Goal: Communication & Community: Participate in discussion

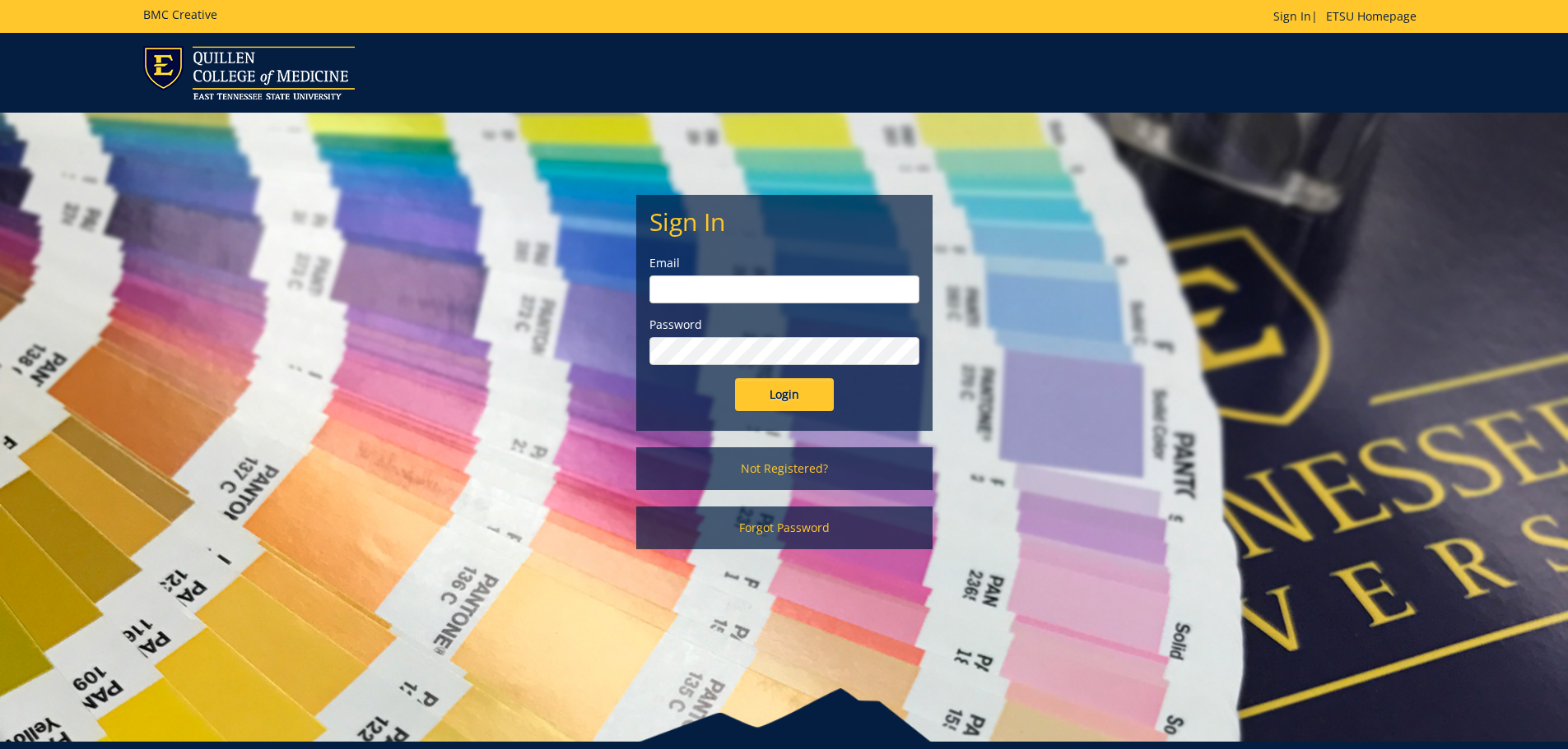
click at [772, 290] on input "email" at bounding box center [784, 290] width 270 height 28
type input "blevinsme3@etsu.edu"
click at [735, 379] on input "Login" at bounding box center [784, 395] width 99 height 33
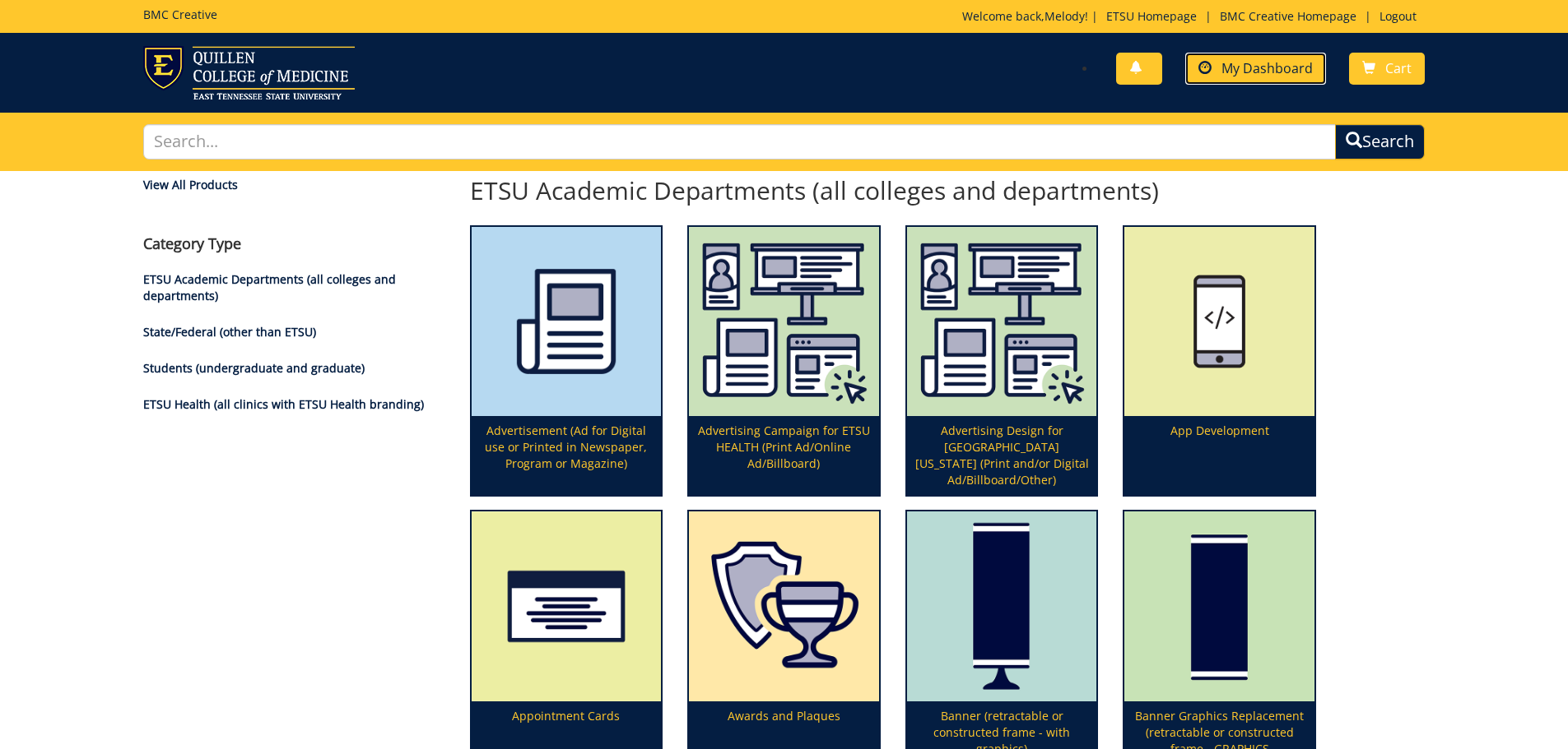
click at [1221, 62] on link "My Dashboard" at bounding box center [1255, 68] width 141 height 32
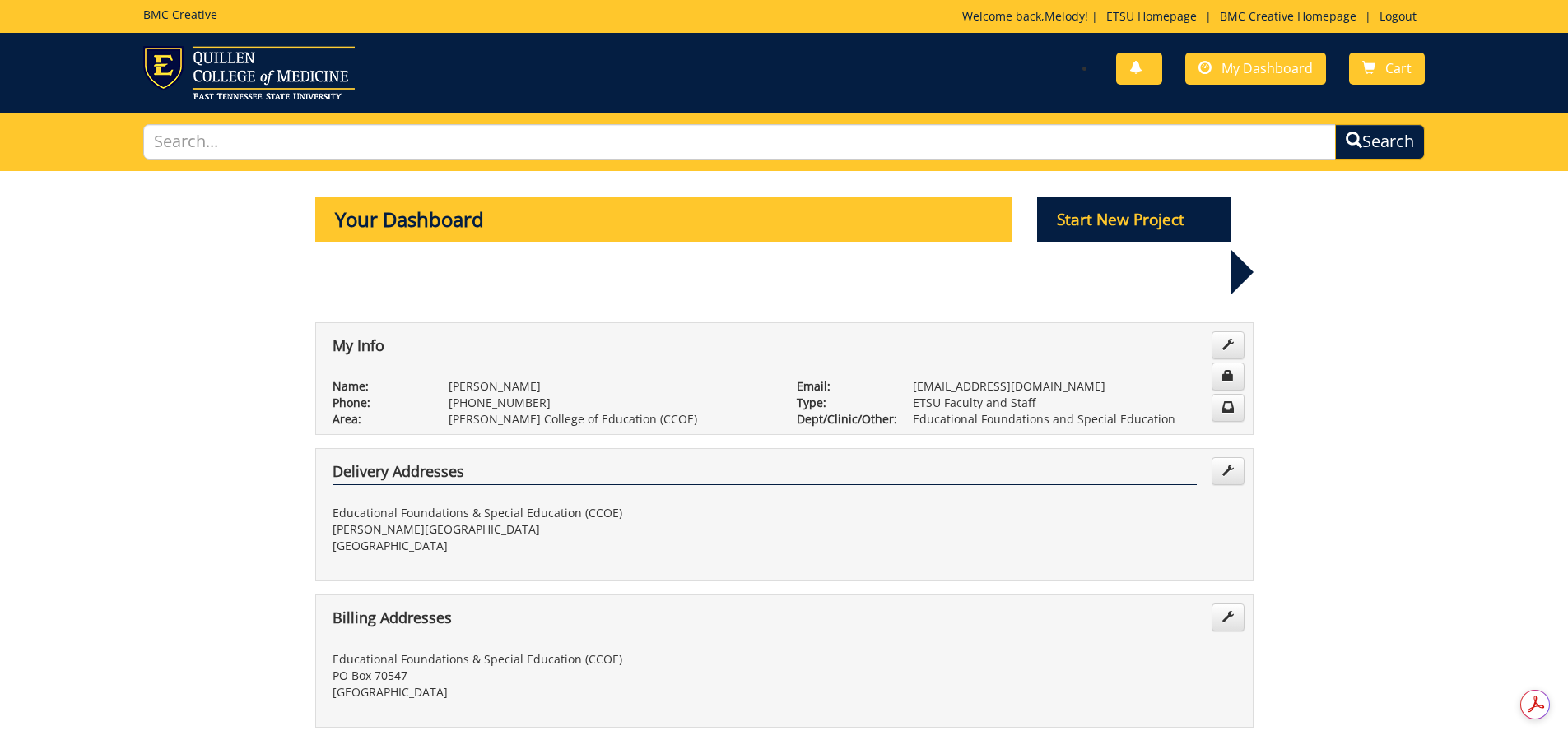
scroll to position [329, 0]
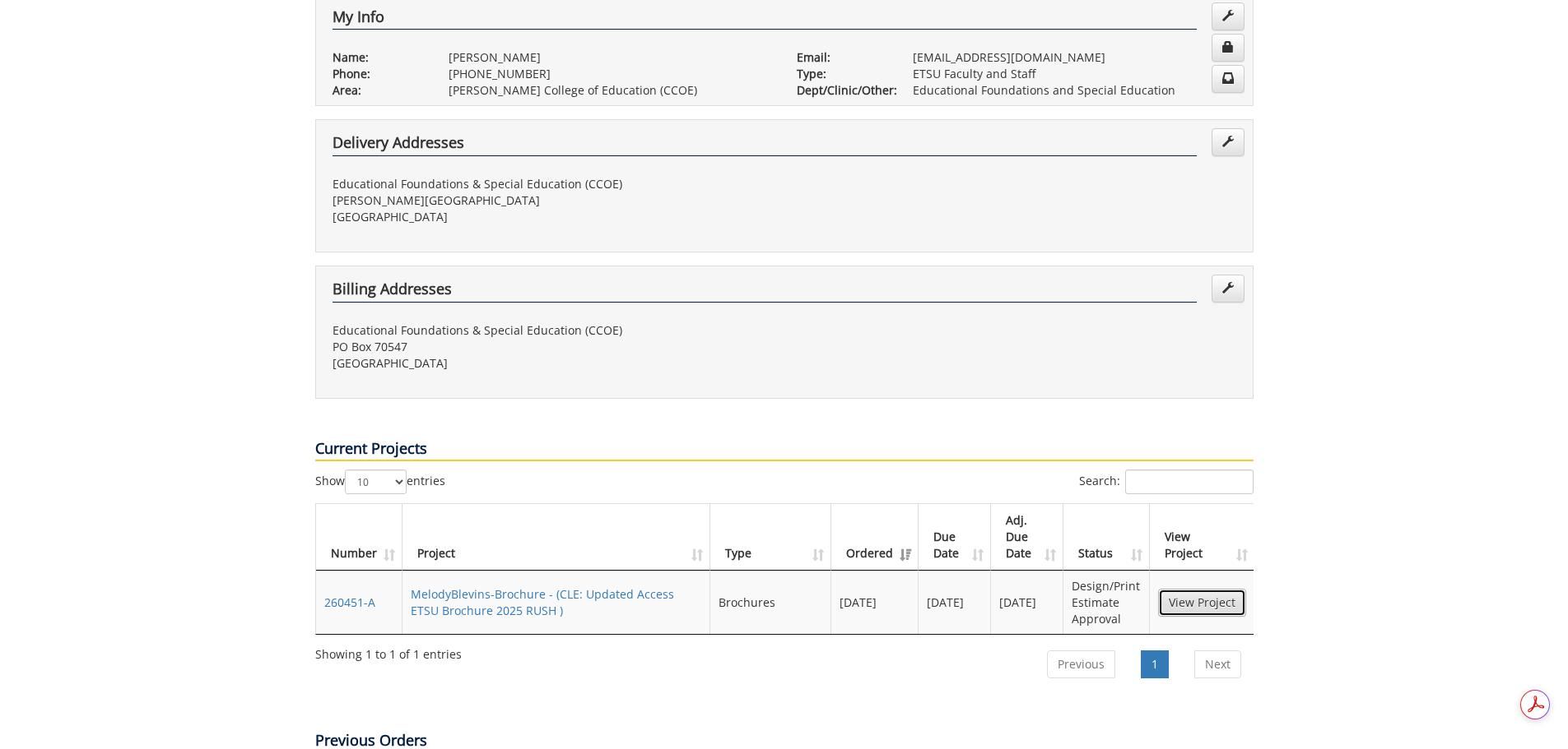
click at [1188, 589] on link "View Project" at bounding box center [1202, 603] width 88 height 28
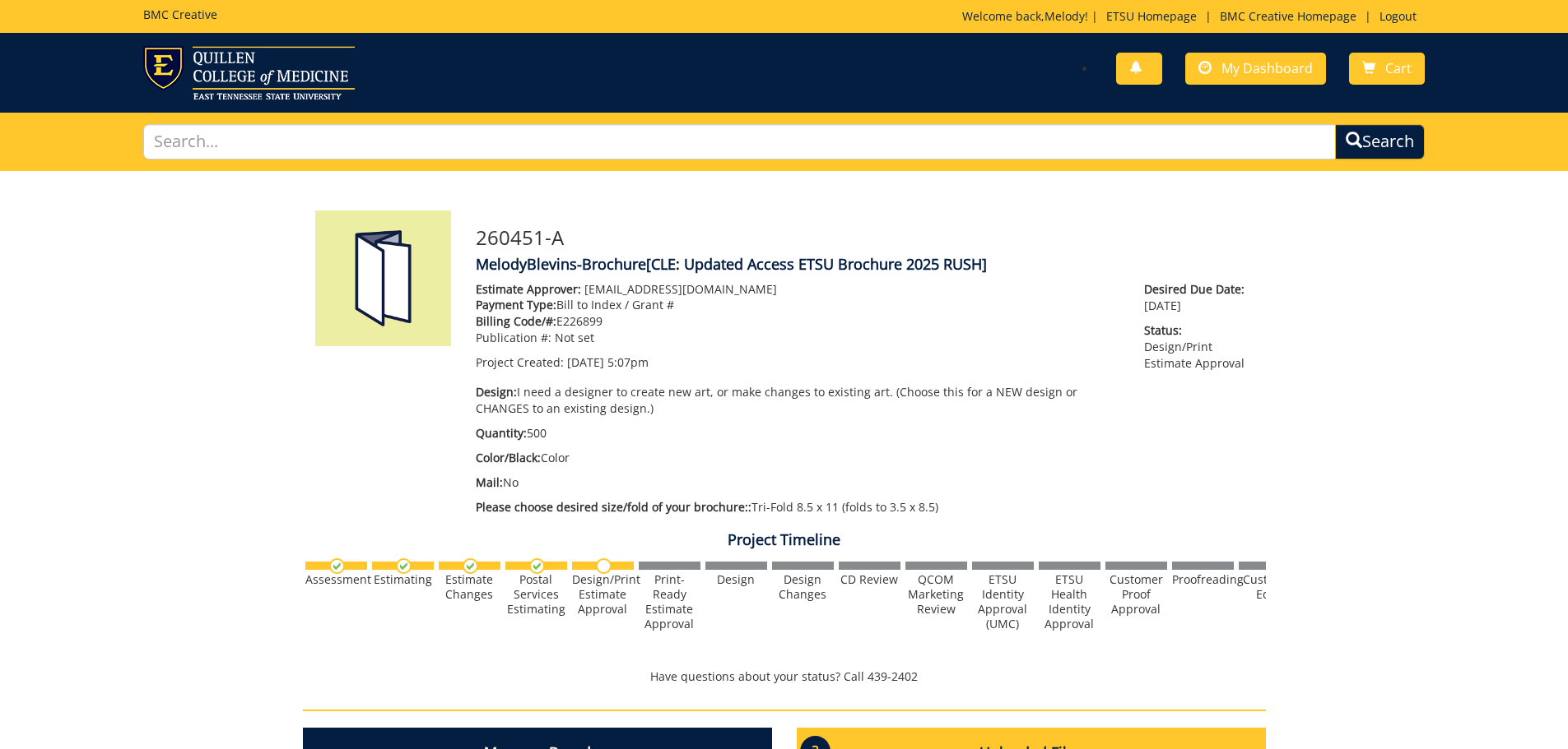
scroll to position [412, 0]
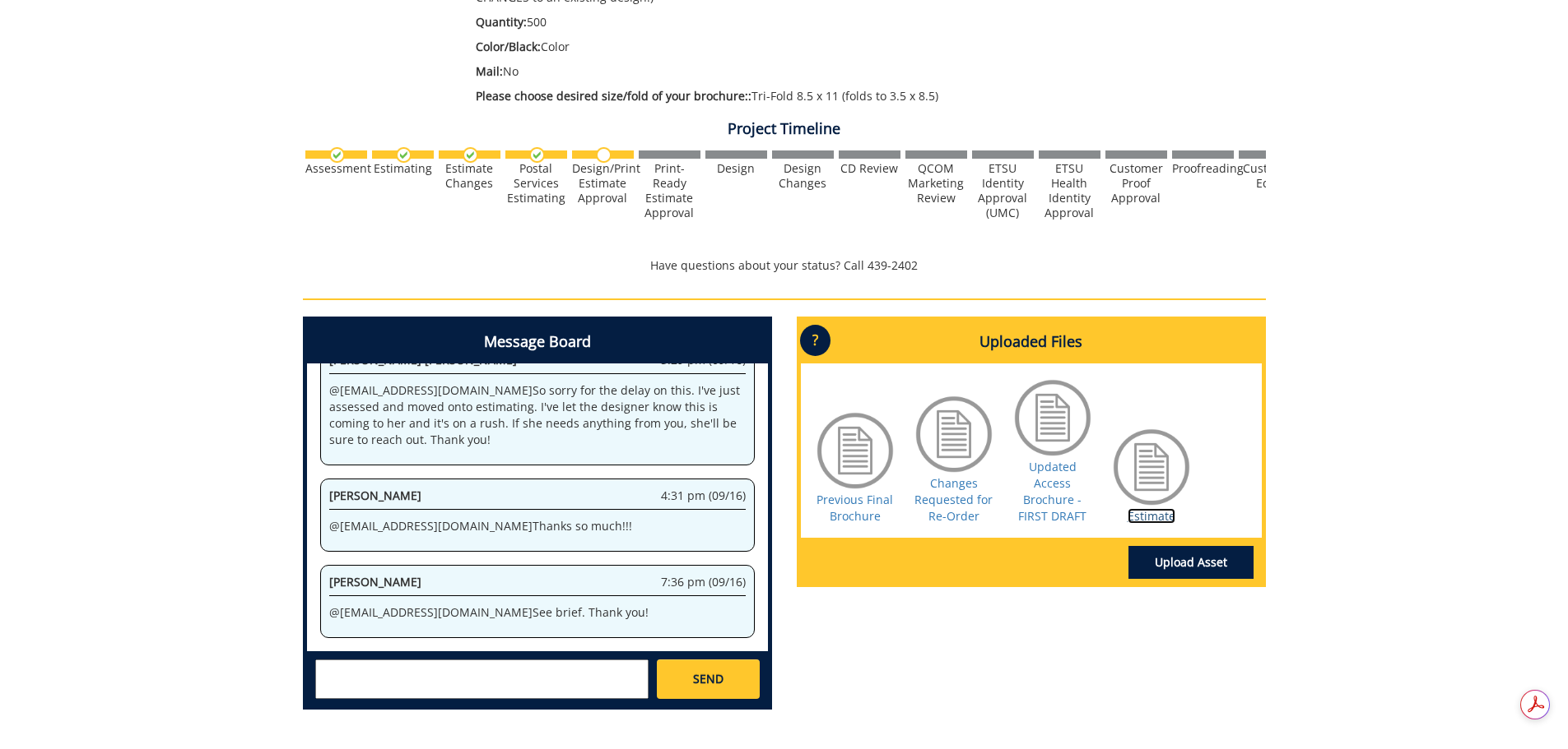
click at [1136, 514] on link "Estimate" at bounding box center [1151, 516] width 48 height 16
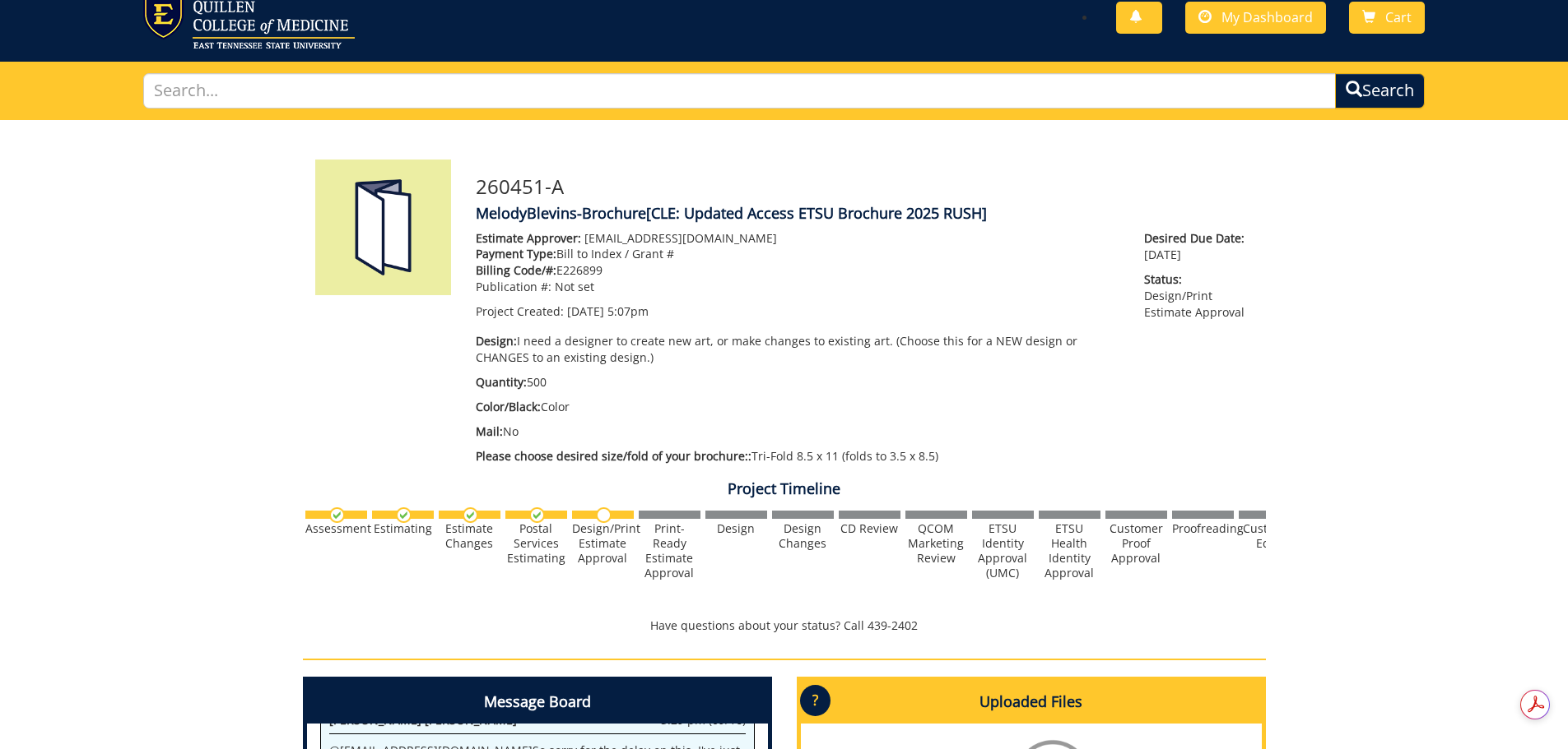
scroll to position [463, 0]
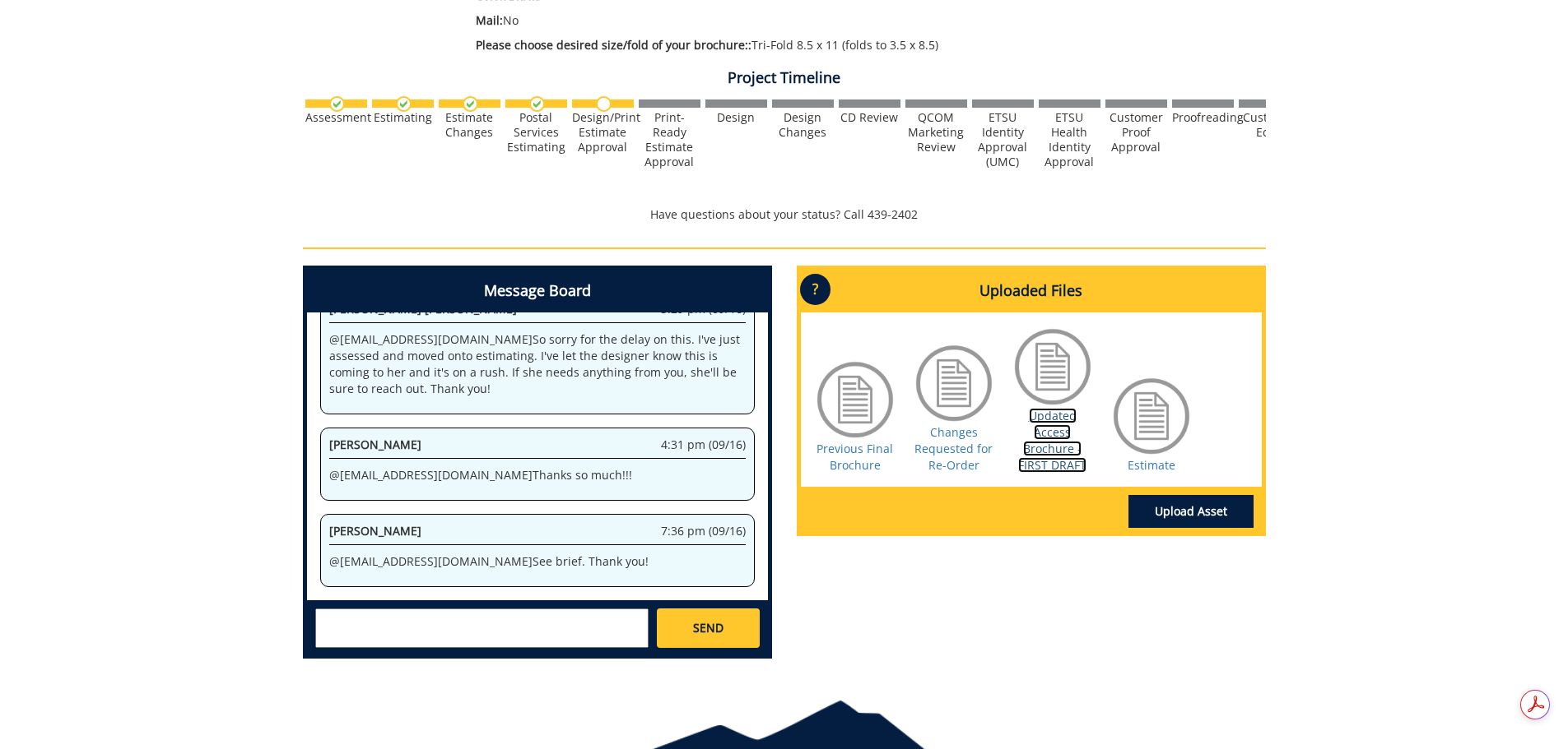
click at [1052, 467] on link "Updated Access Brochure - FIRST DRAFT" at bounding box center [1052, 440] width 68 height 65
click at [946, 455] on link "Changes Requested for Re-Order" at bounding box center [953, 449] width 78 height 49
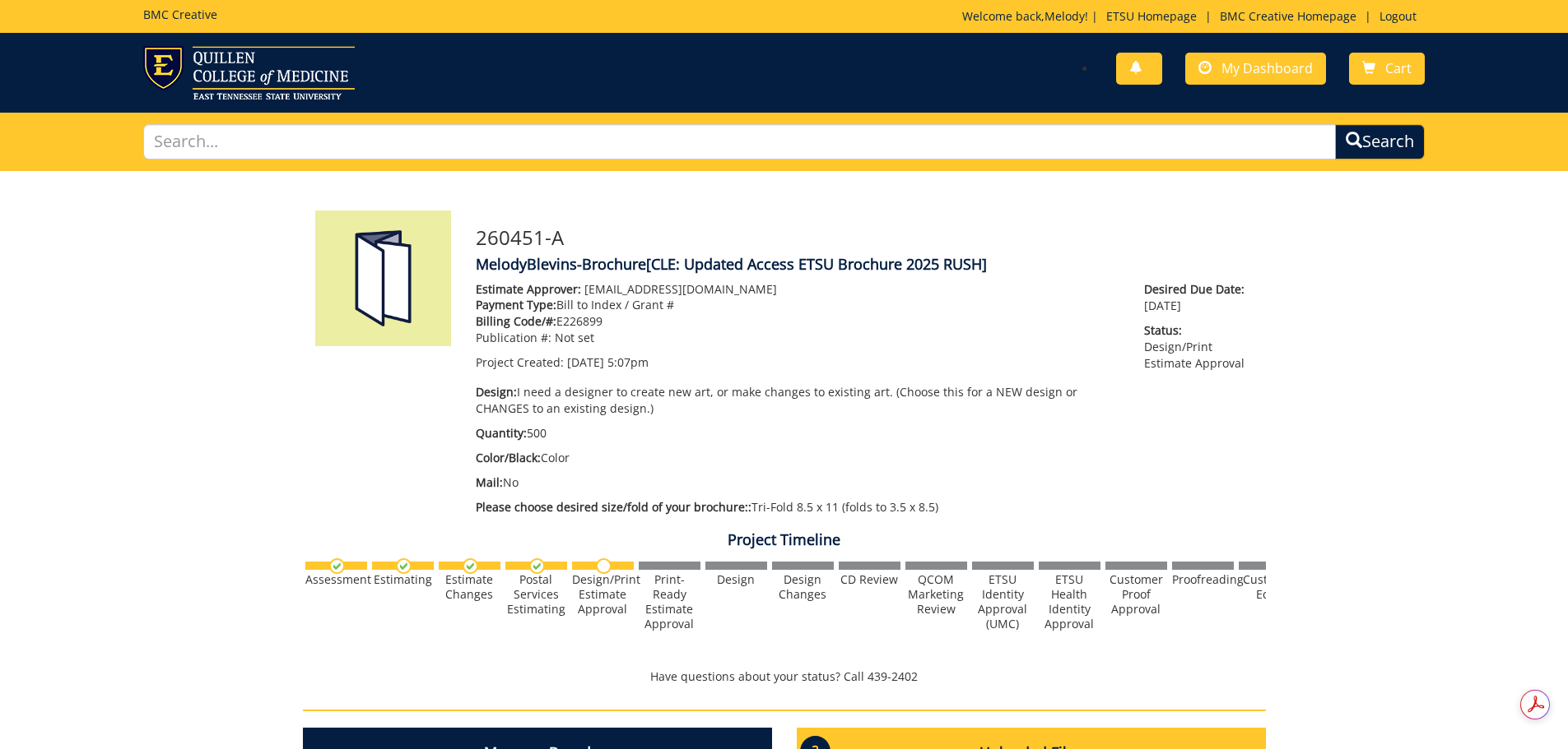
scroll to position [412, 0]
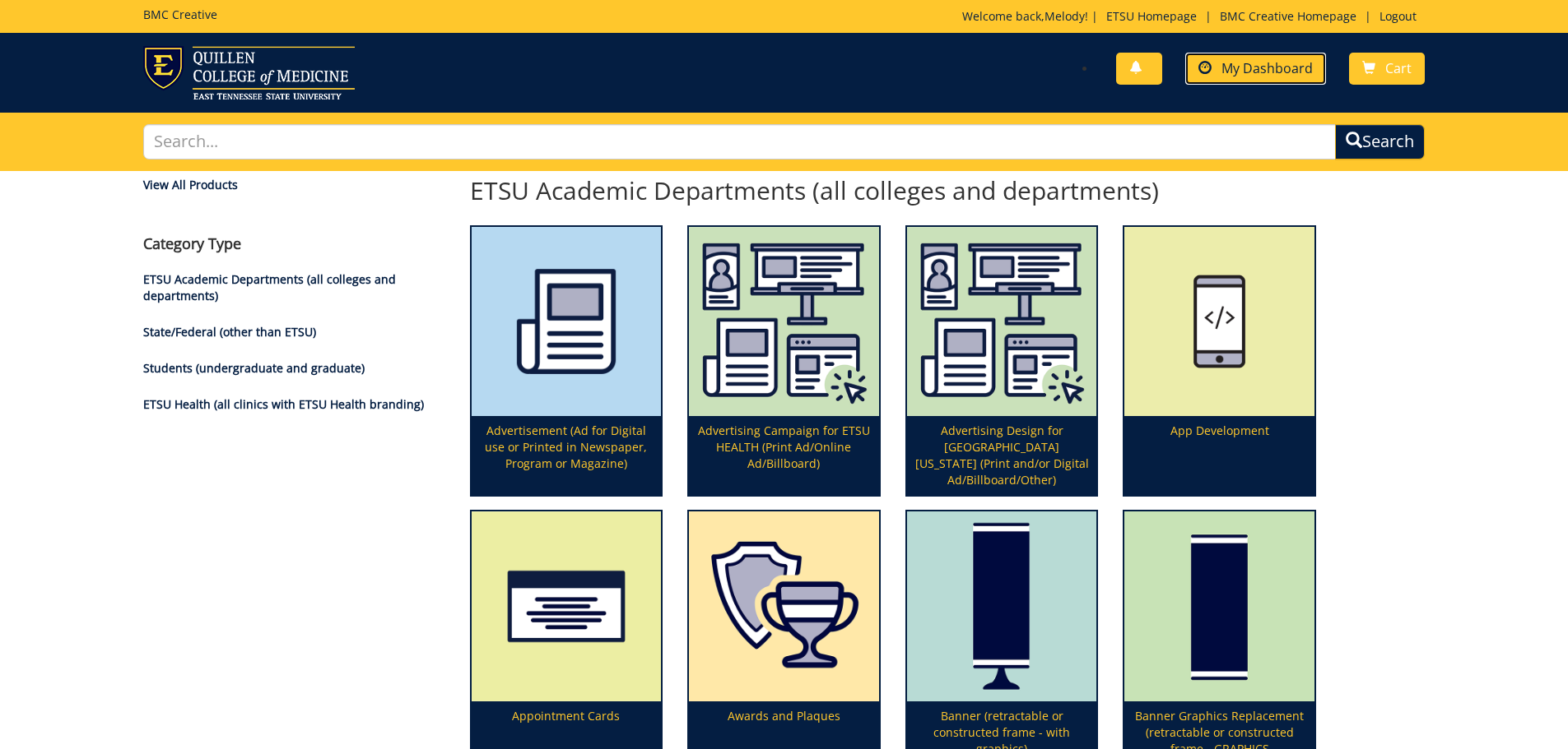
click at [1211, 66] on span at bounding box center [1205, 68] width 13 height 13
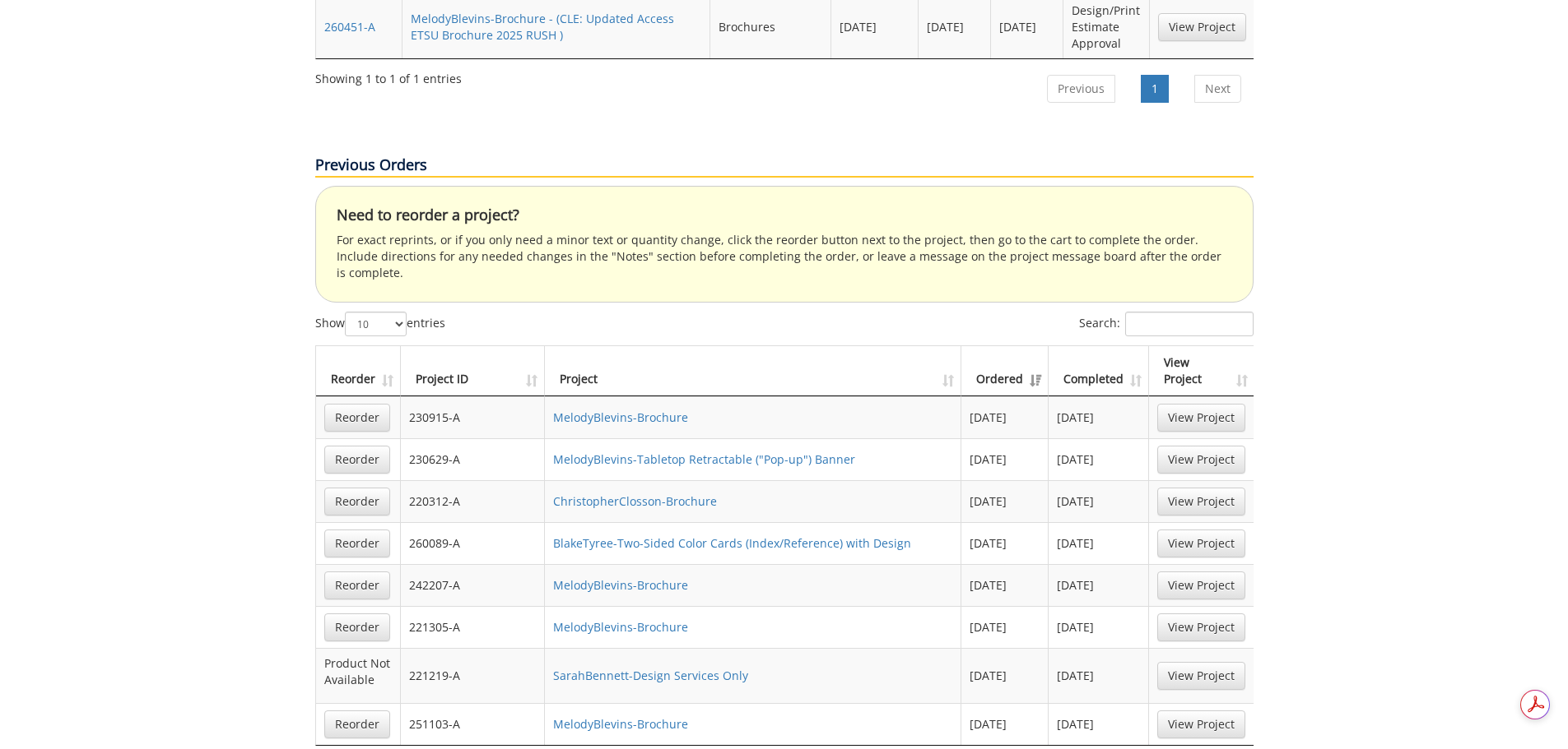
scroll to position [576, 0]
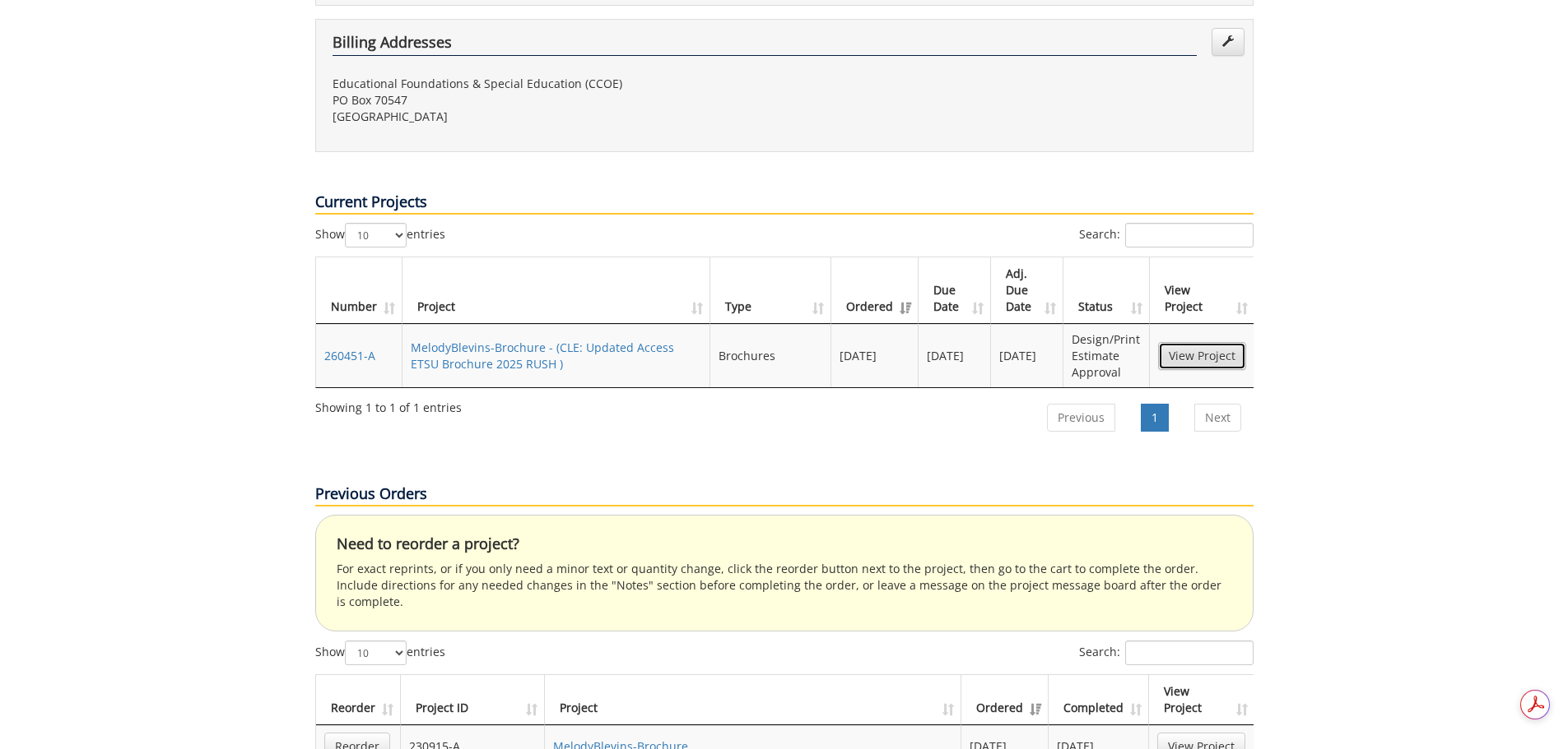
click at [1201, 342] on link "View Project" at bounding box center [1202, 356] width 88 height 28
click at [1212, 342] on link "View Project" at bounding box center [1202, 356] width 88 height 28
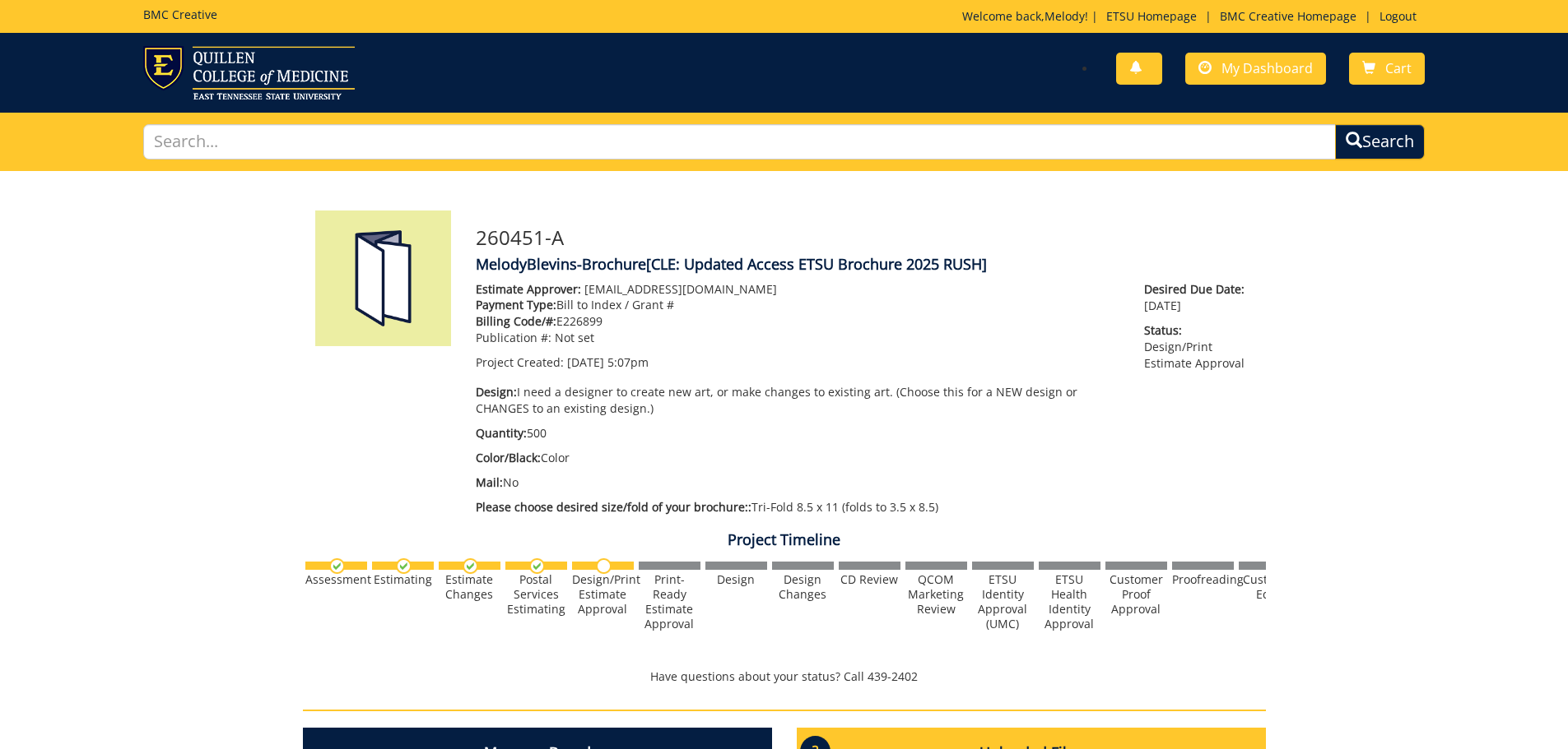
scroll to position [494, 0]
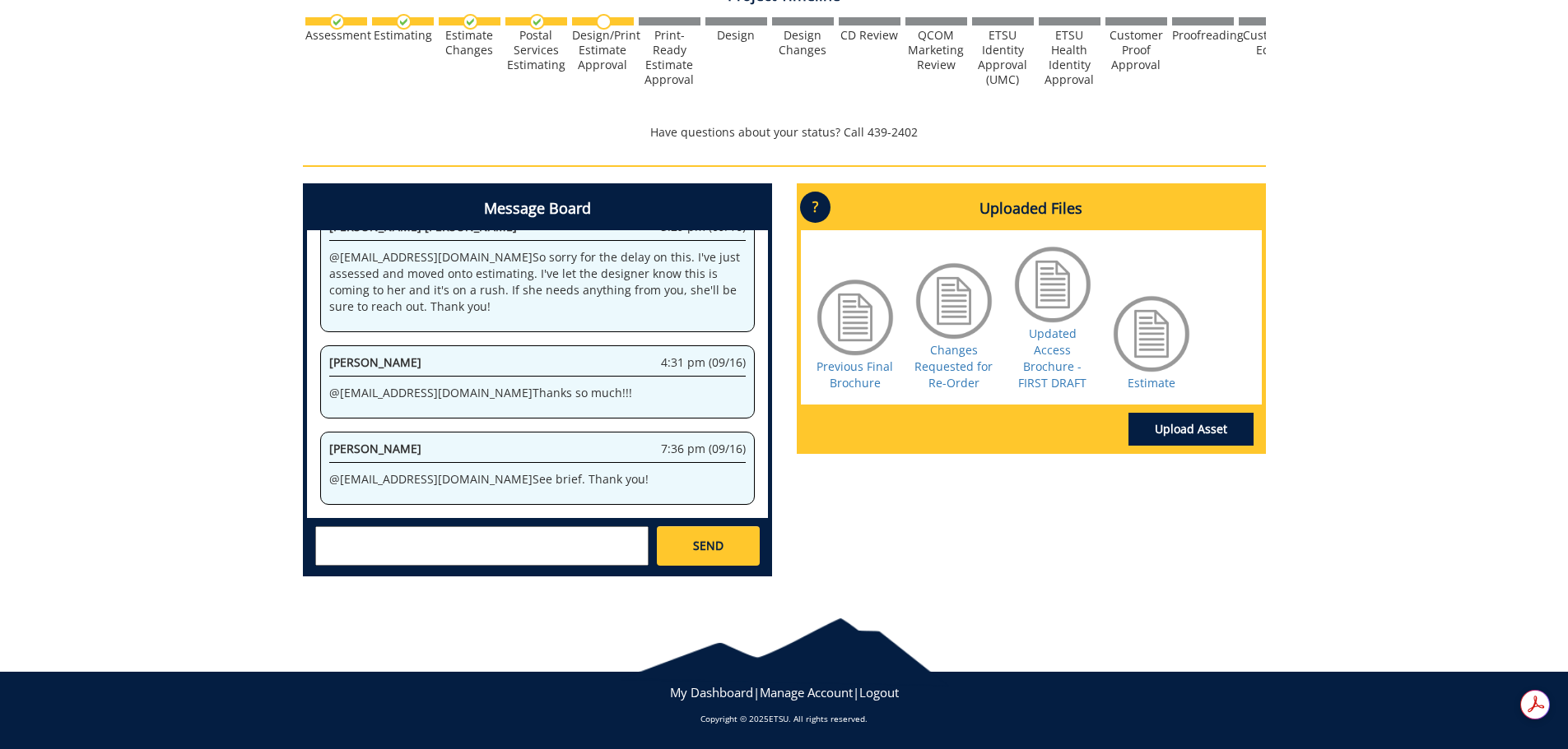
click at [534, 554] on textarea at bounding box center [482, 547] width 334 height 40
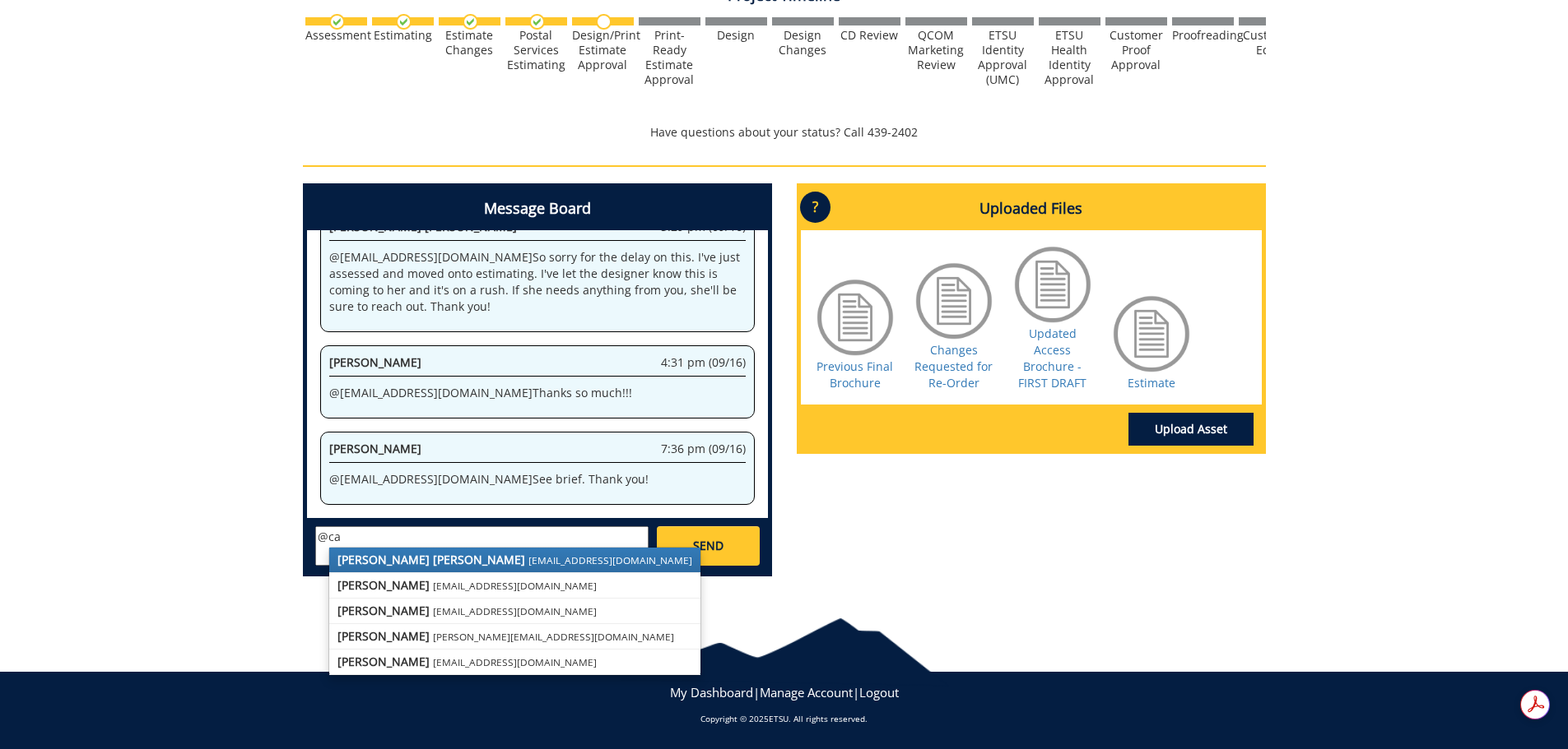
click at [529, 565] on small "[EMAIL_ADDRESS][DOMAIN_NAME]" at bounding box center [610, 561] width 164 height 13
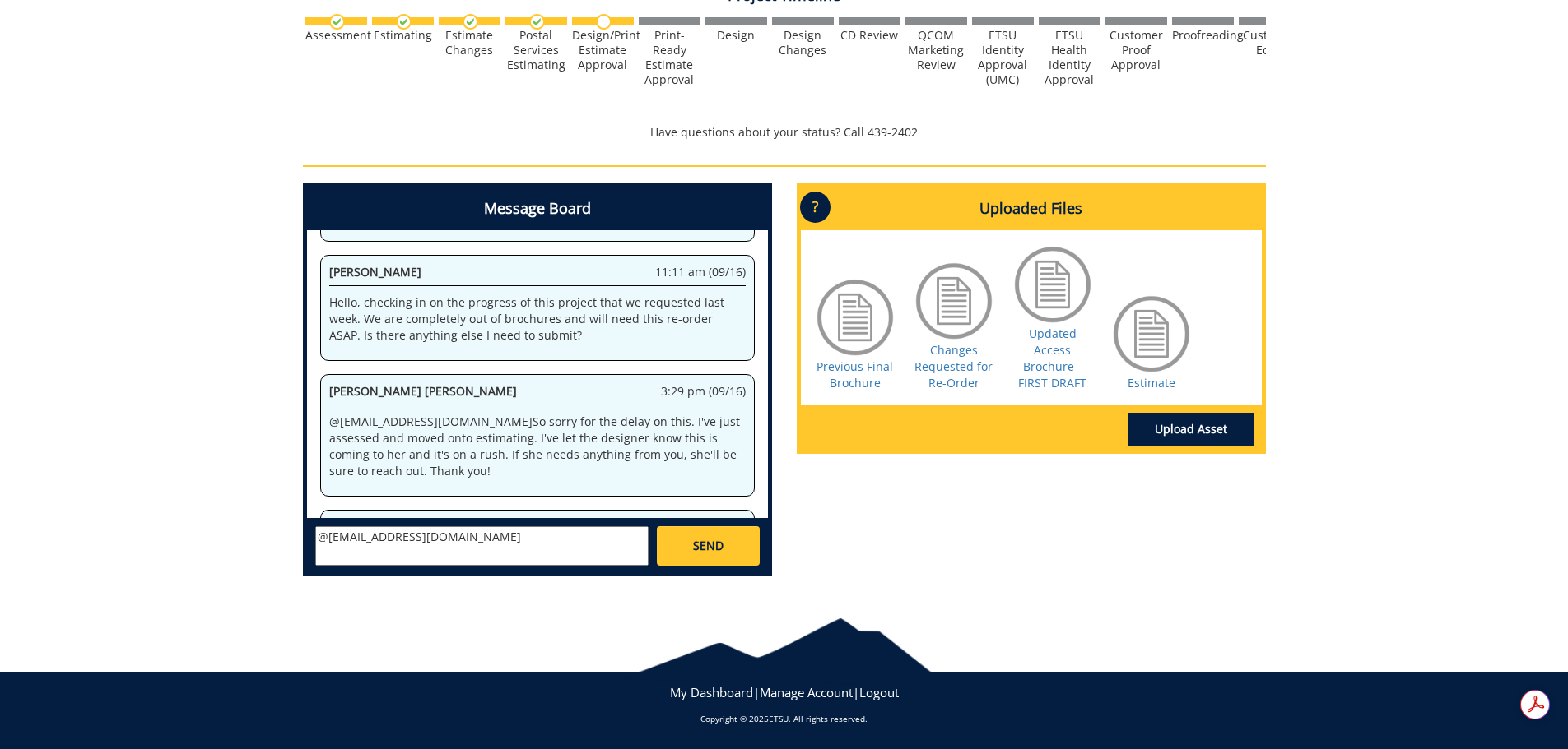
scroll to position [305, 0]
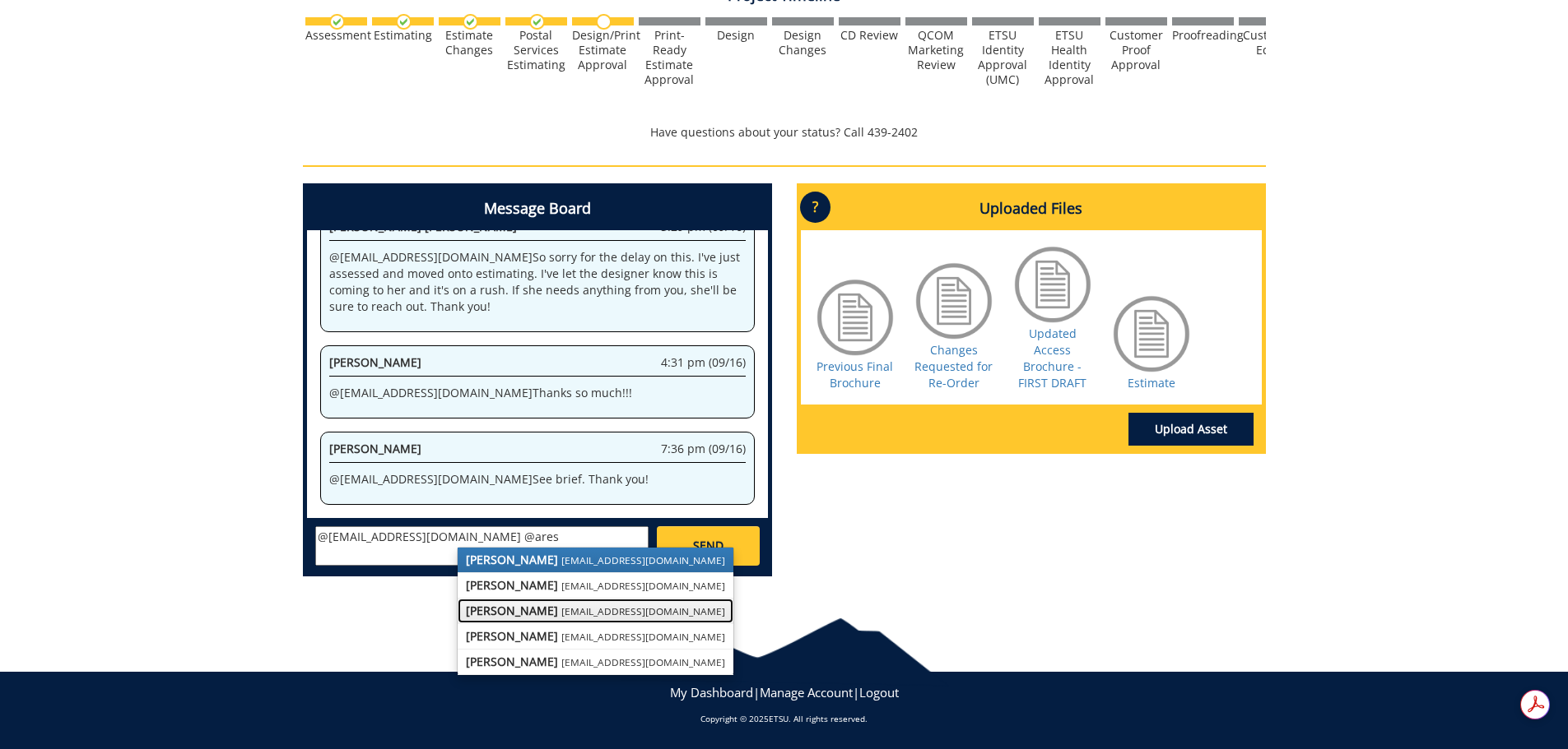
click at [562, 613] on small "aresam@etsu.edu" at bounding box center [643, 611] width 164 height 13
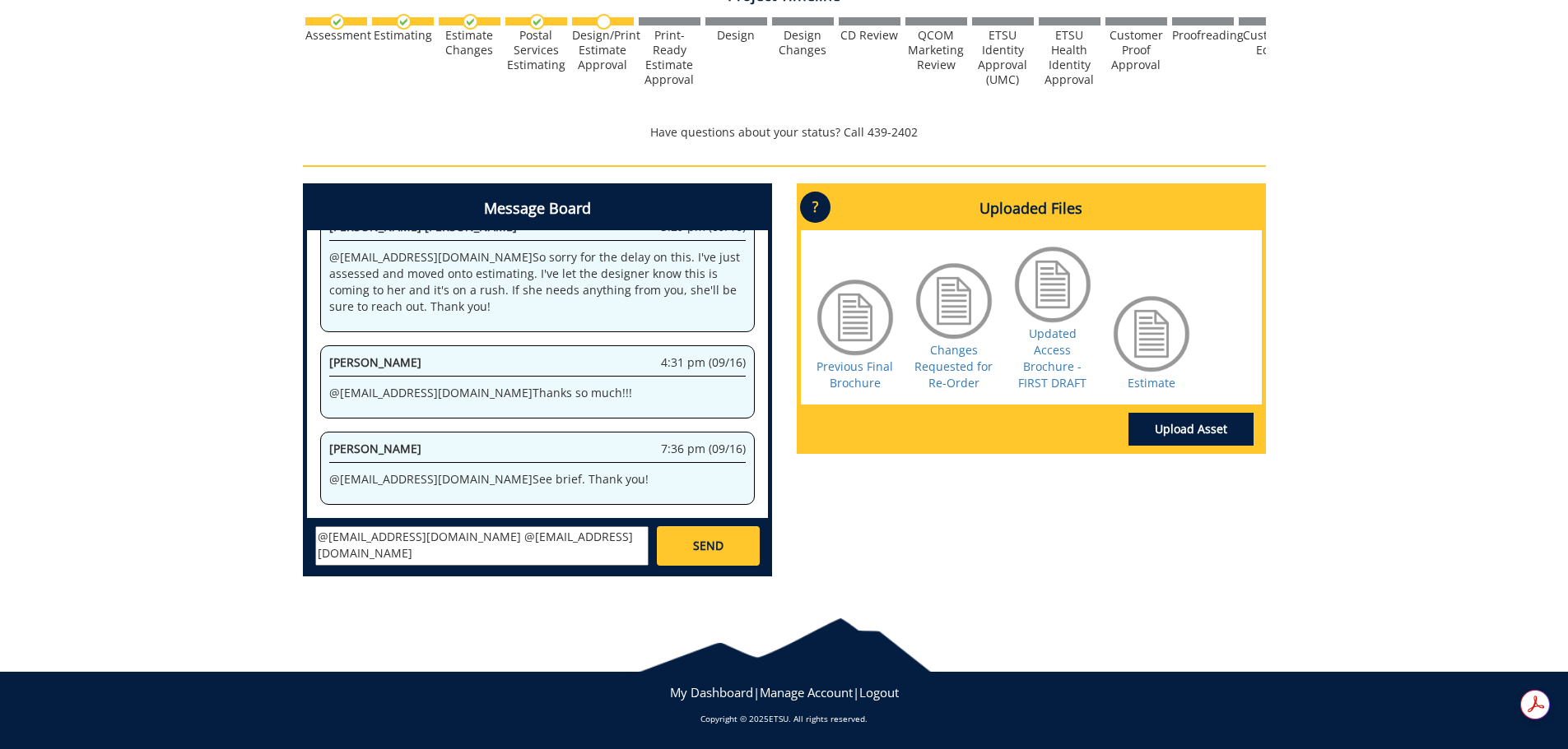
click at [568, 562] on textarea "@campbelltc@etsu.edu @aresam@etsu.edu Can we make one change to the proof" at bounding box center [482, 547] width 334 height 40
click at [572, 557] on textarea "@campbelltc@etsu.edu @aresam@etsu.edu Can we make one change to the proof?" at bounding box center [482, 547] width 334 height 40
paste textarea "Our person-centered, strengths-based planning process help students select from…"
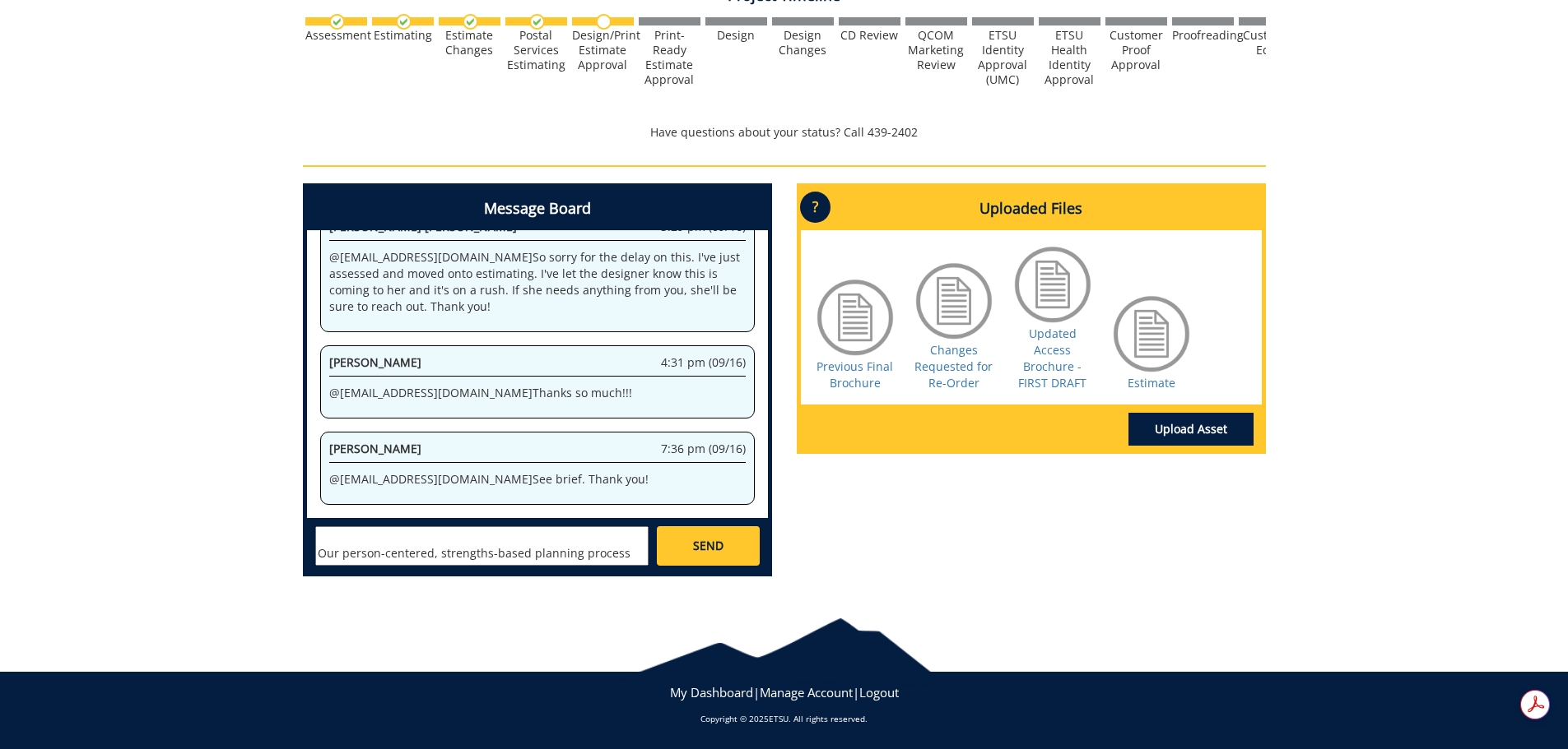
type textarea "@campbelltc@etsu.edu @aresam@etsu.edu Can we make one change to the proof? One …"
click at [694, 549] on span "SEND" at bounding box center [707, 547] width 30 height 16
